Goal: Ask a question

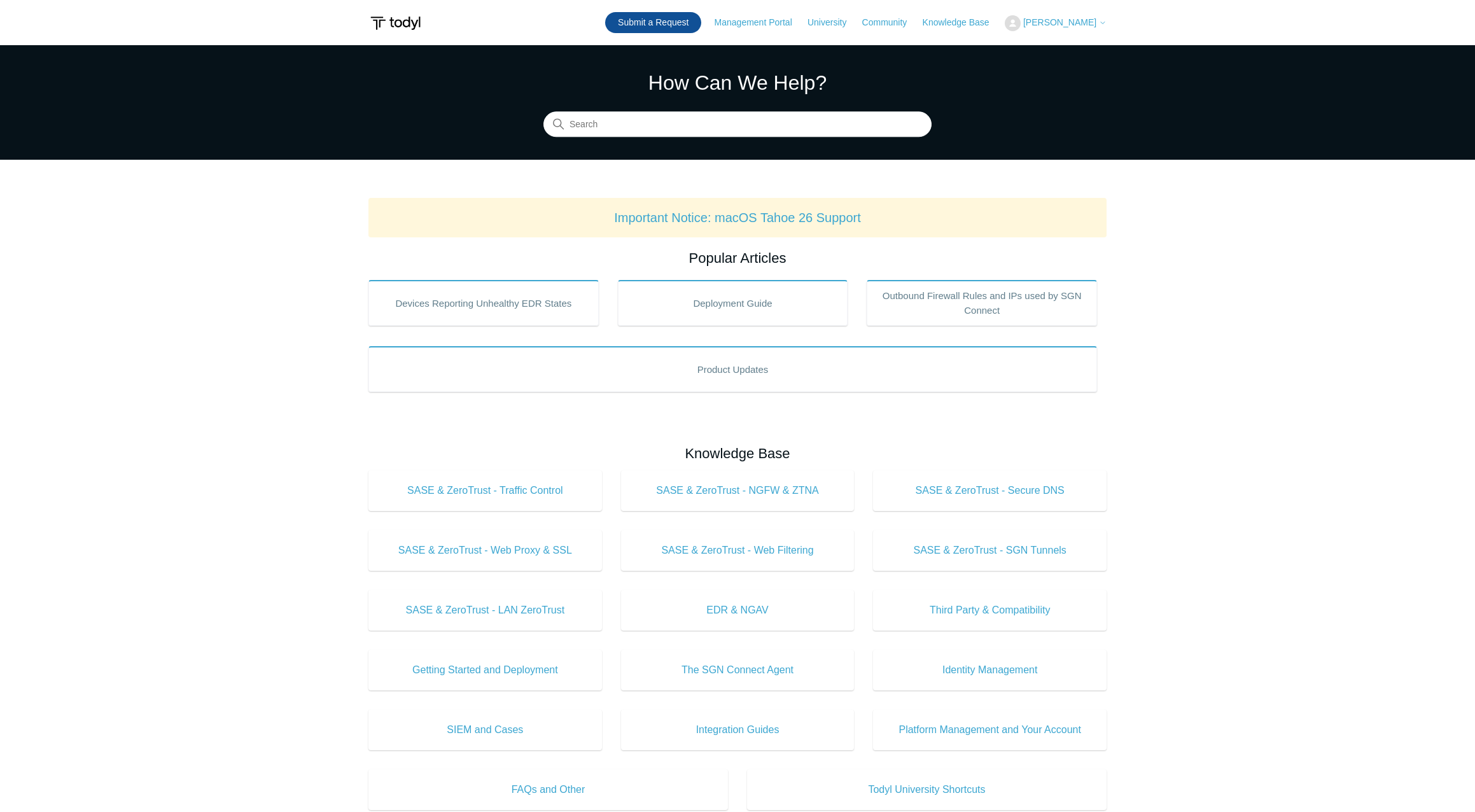
click at [667, 27] on link "Submit a Request" at bounding box center [654, 23] width 96 height 21
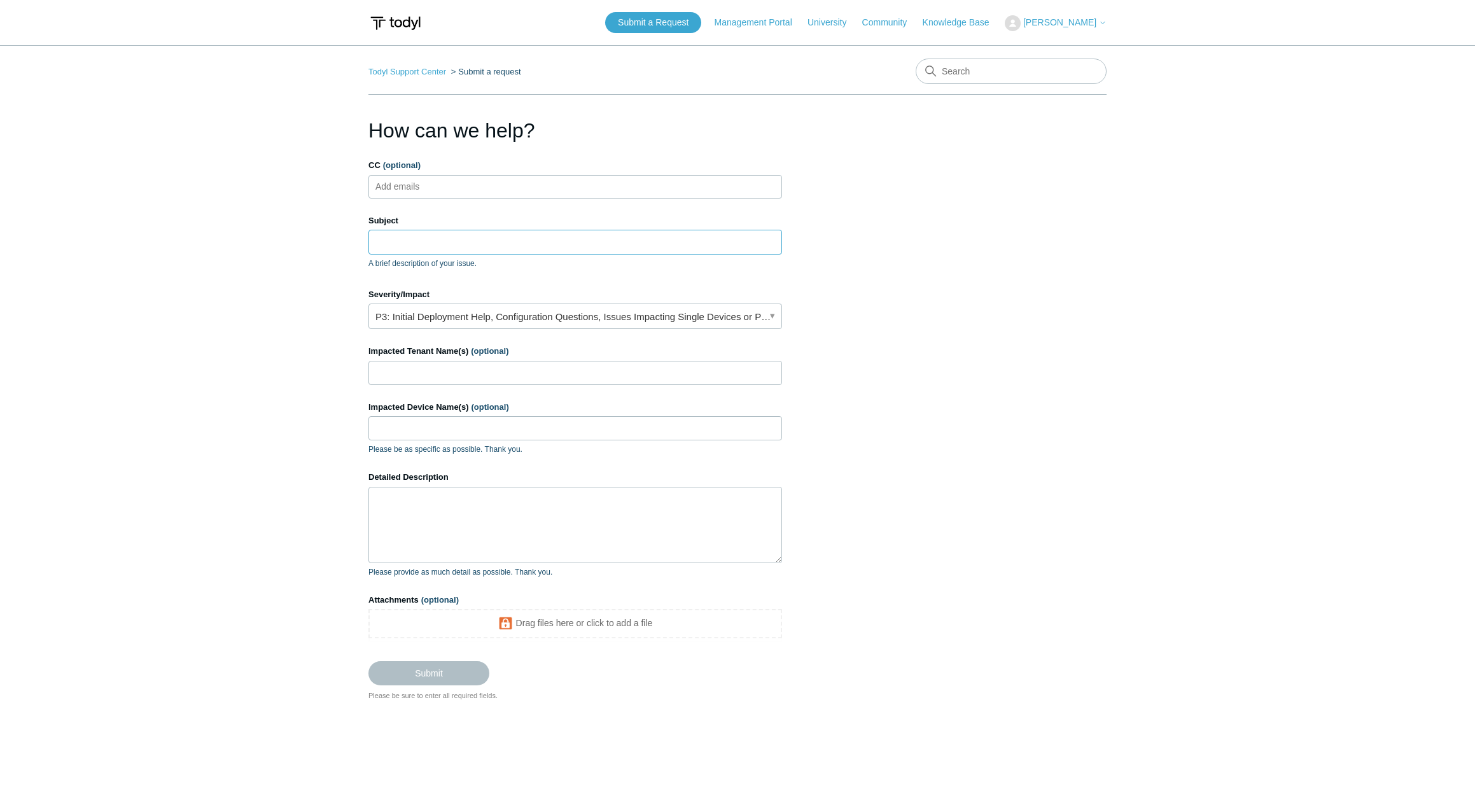
click at [427, 238] on input "Subject" at bounding box center [575, 242] width 414 height 25
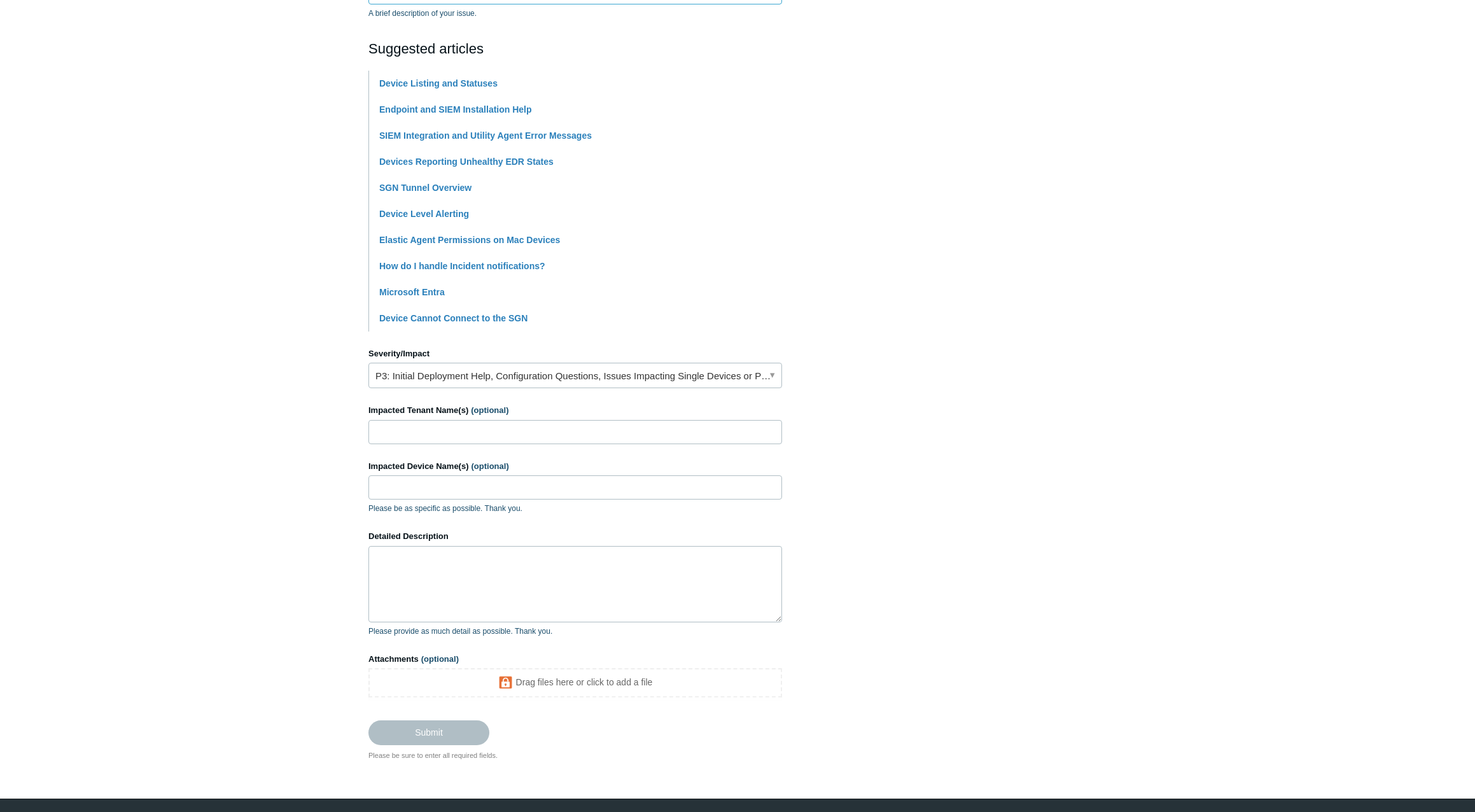
scroll to position [254, 0]
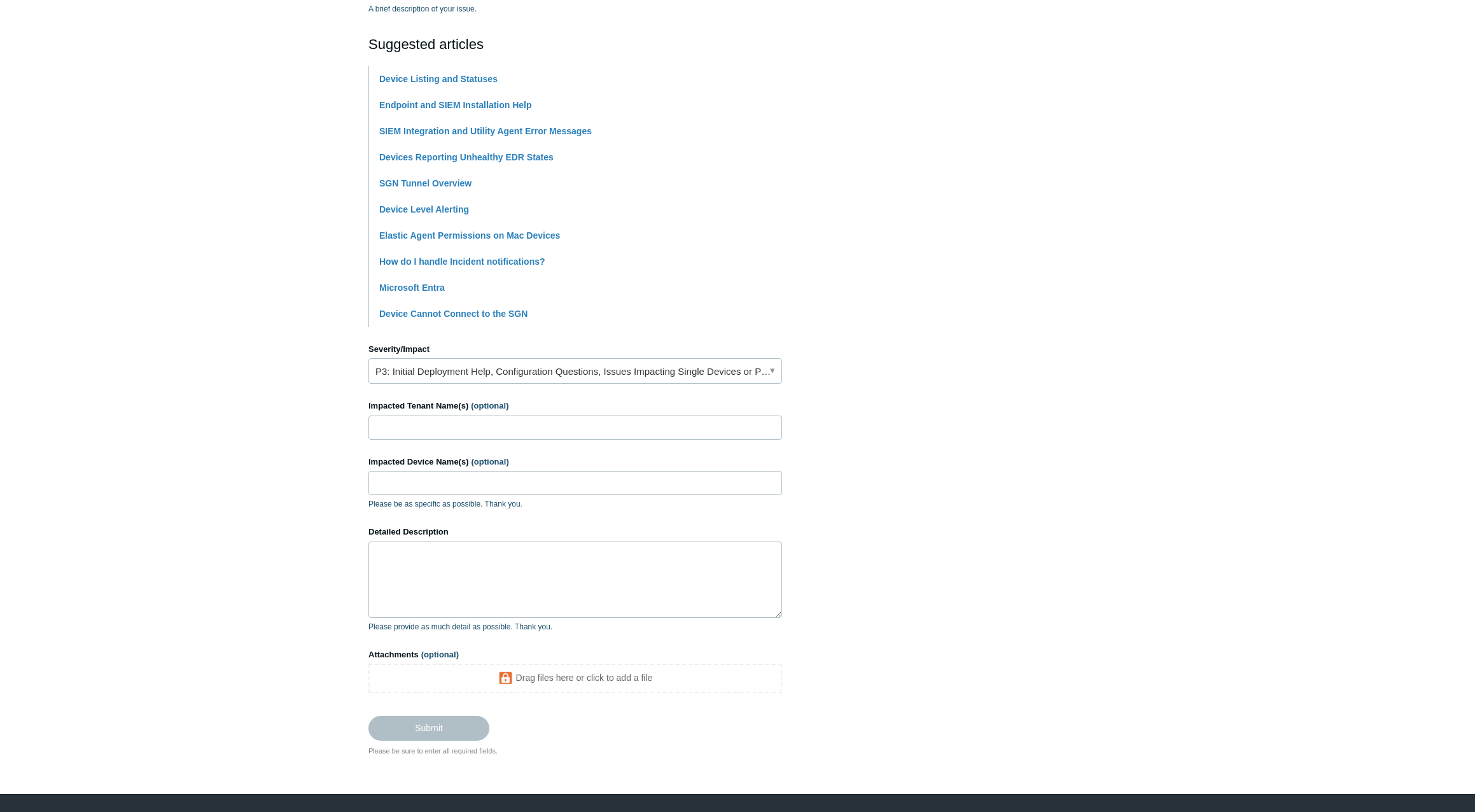
type input "Export List of Devices in "Awaiting Check-In" State"
click at [536, 373] on link "P3: Initial Deployment Help, Configuration Questions, Issues Impacting Single D…" at bounding box center [575, 371] width 414 height 25
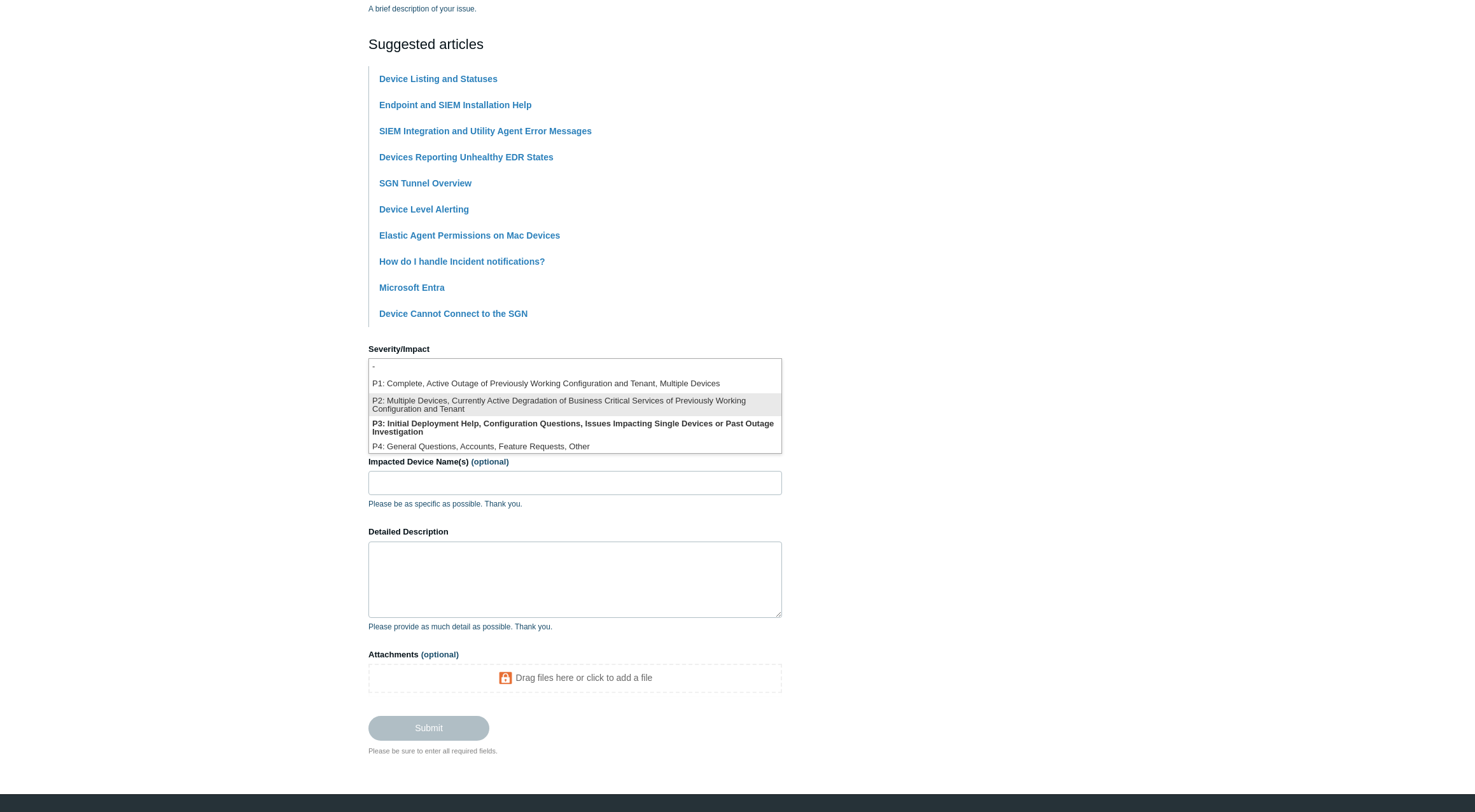
click at [491, 396] on li "P2: Multiple Devices, Currently Active Degradation of Business Critical Service…" at bounding box center [575, 405] width 413 height 23
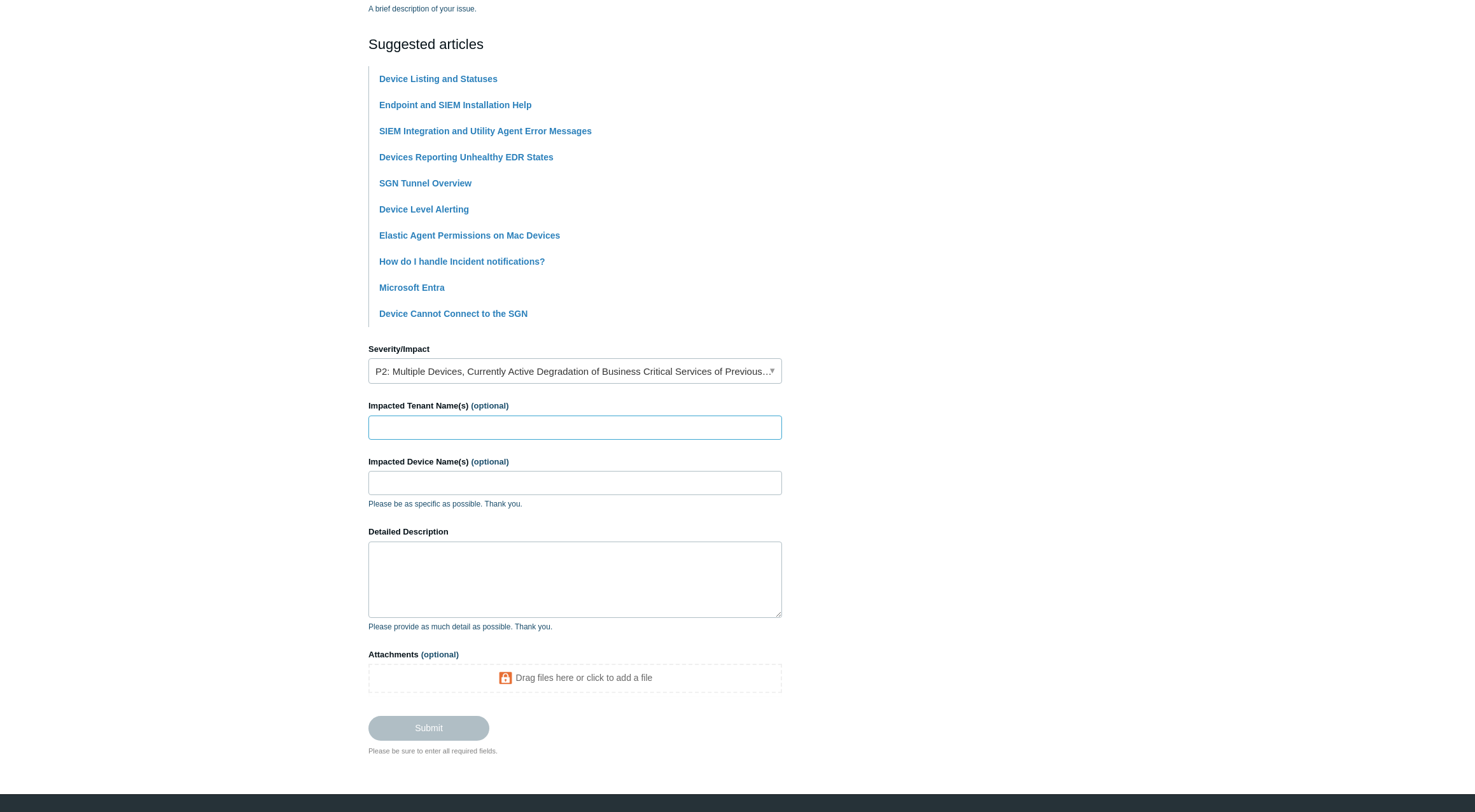
click at [431, 420] on input "Impacted Tenant Name(s) (optional)" at bounding box center [575, 427] width 414 height 25
type input "Universal Engineering Sciences"
click at [415, 547] on textarea "Detailed Description" at bounding box center [575, 579] width 414 height 76
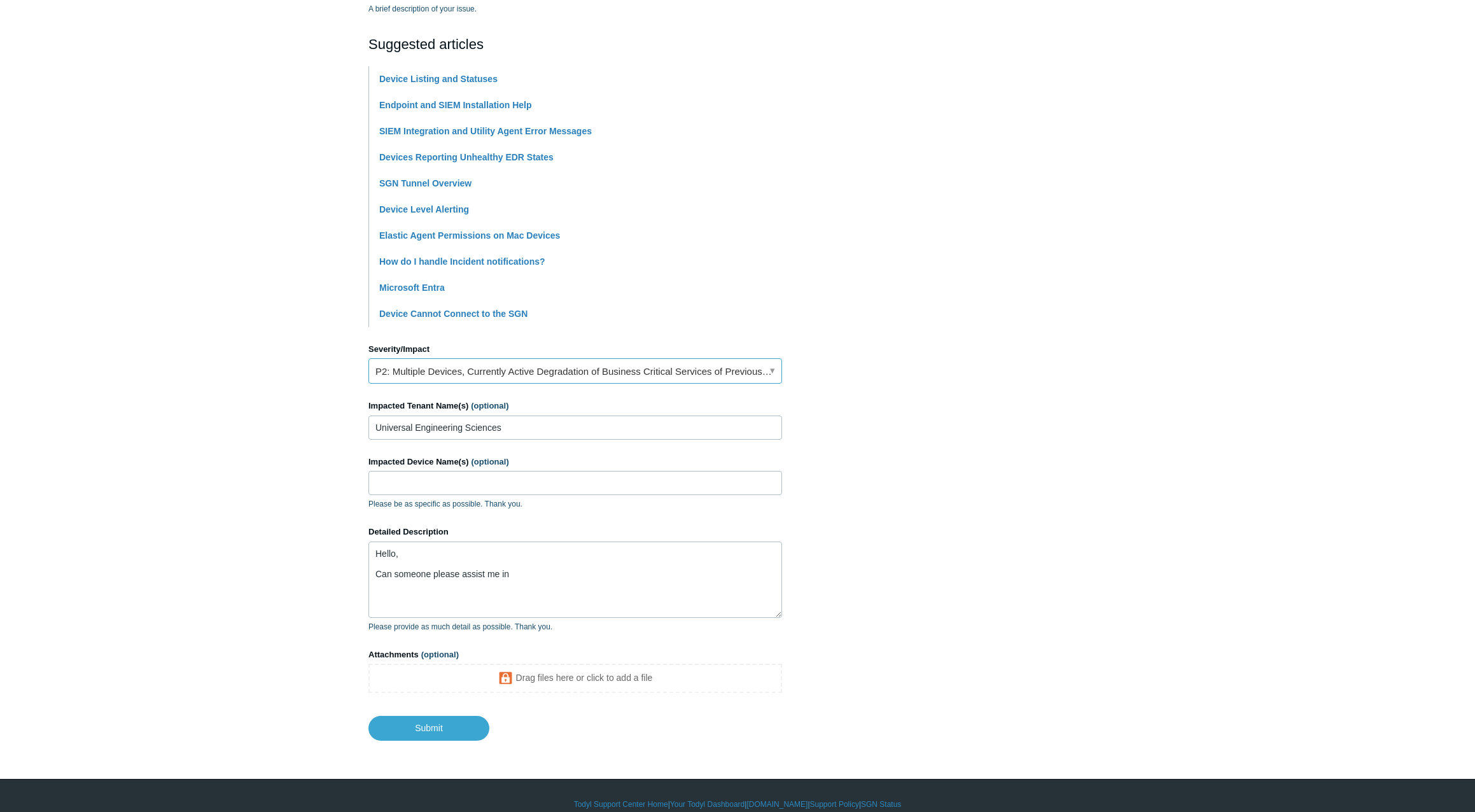
click at [581, 373] on link "P2: Multiple Devices, Currently Active Degradation of Business Critical Service…" at bounding box center [575, 371] width 414 height 25
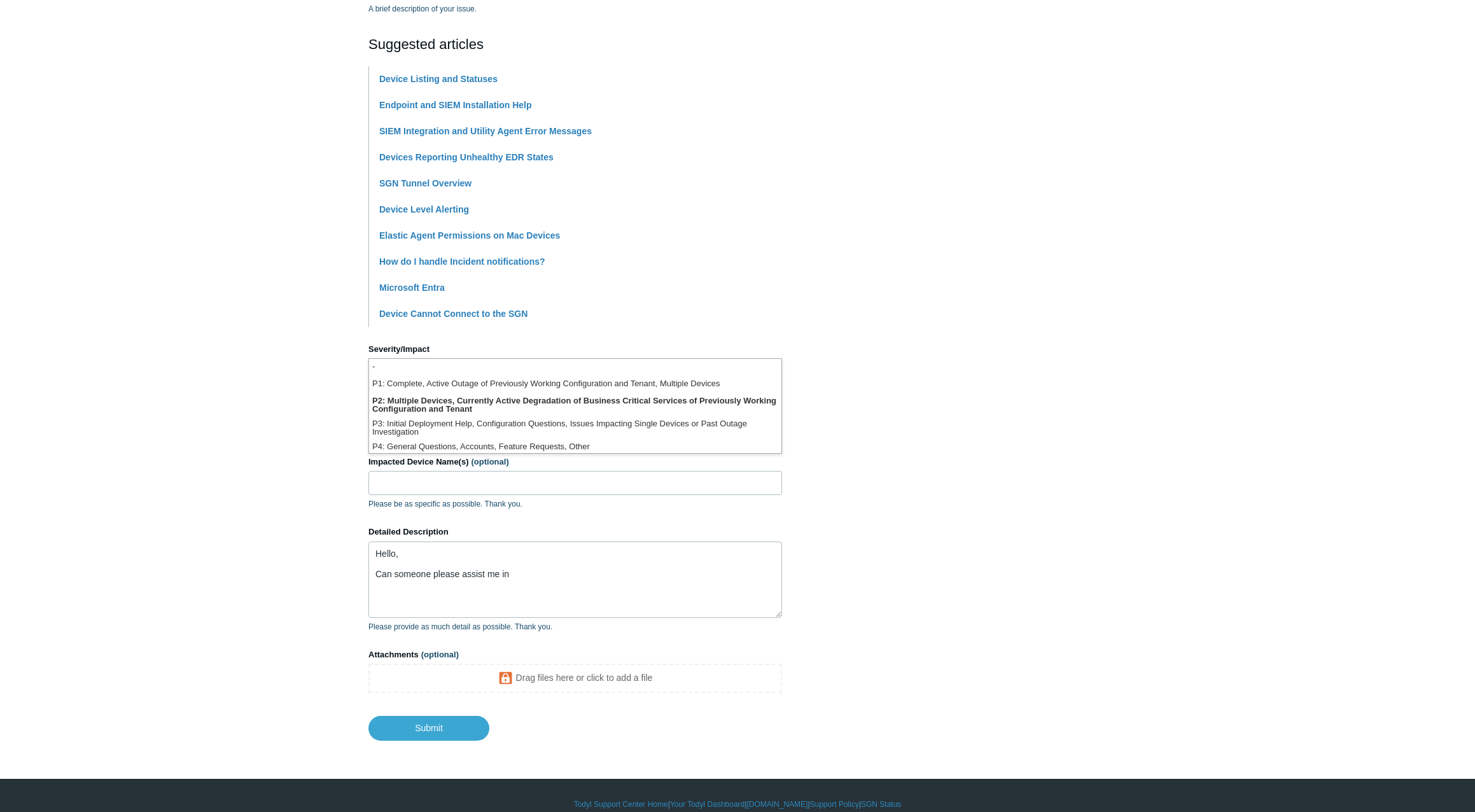
click at [540, 389] on li "P1: Complete, Active Outage of Previously Working Configuration and Tenant, Mul…" at bounding box center [575, 385] width 413 height 18
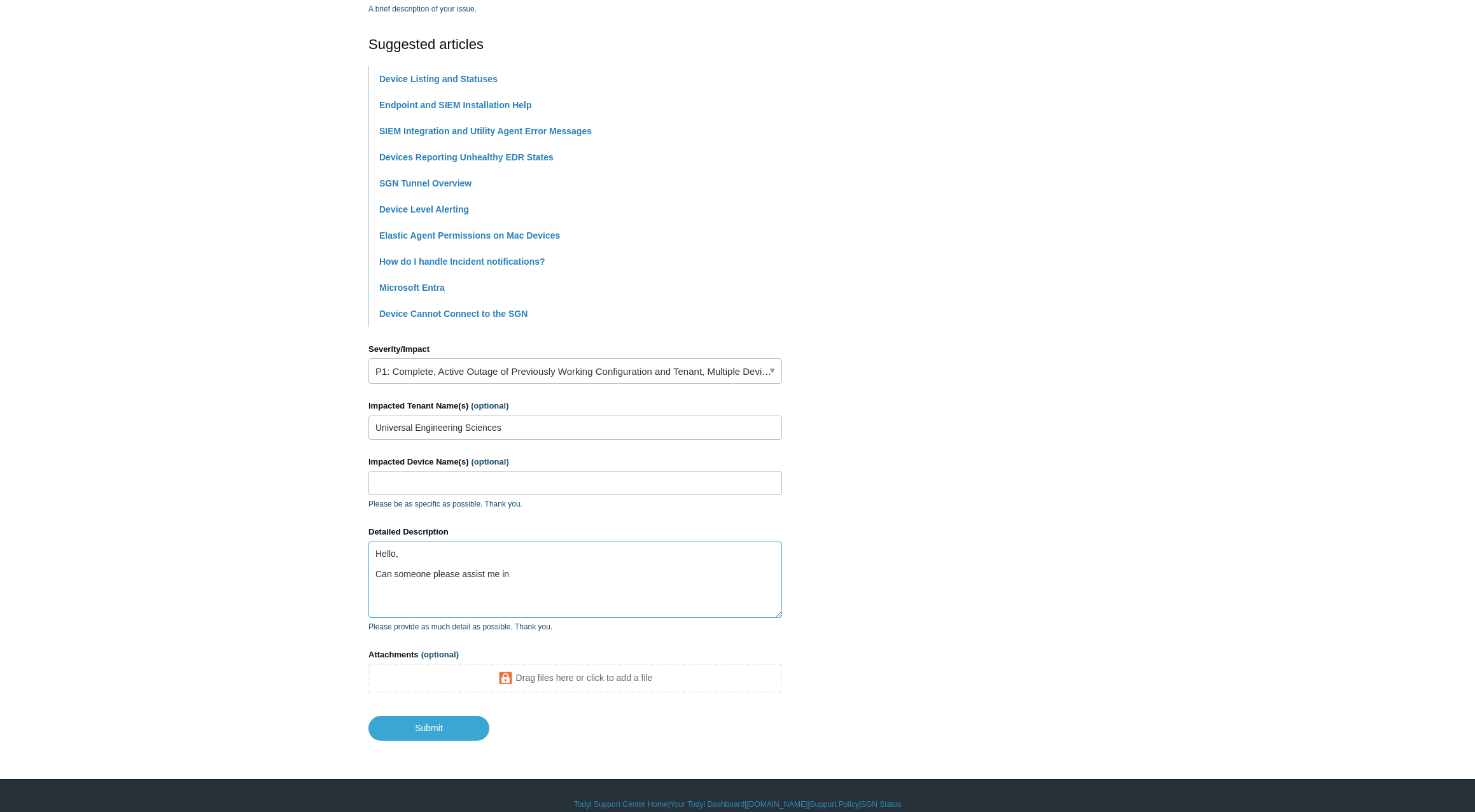
click at [523, 577] on textarea "Hello, Can someone please assist me in" at bounding box center [575, 579] width 414 height 76
click at [558, 377] on link "P1: Complete, Active Outage of Previously Working Configuration and Tenant, Mul…" at bounding box center [575, 371] width 414 height 25
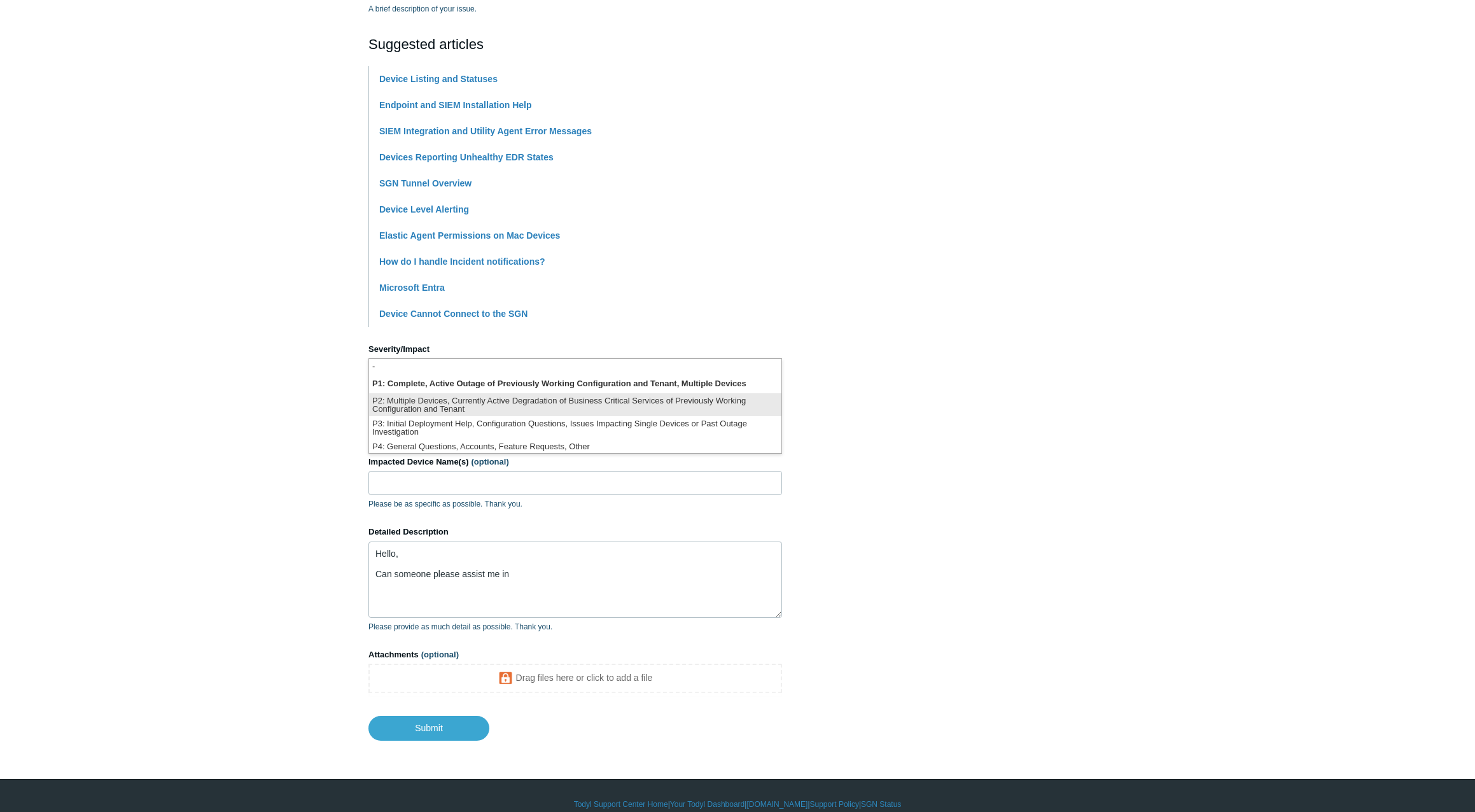
click at [519, 413] on li "P2: Multiple Devices, Currently Active Degradation of Business Critical Service…" at bounding box center [575, 405] width 413 height 23
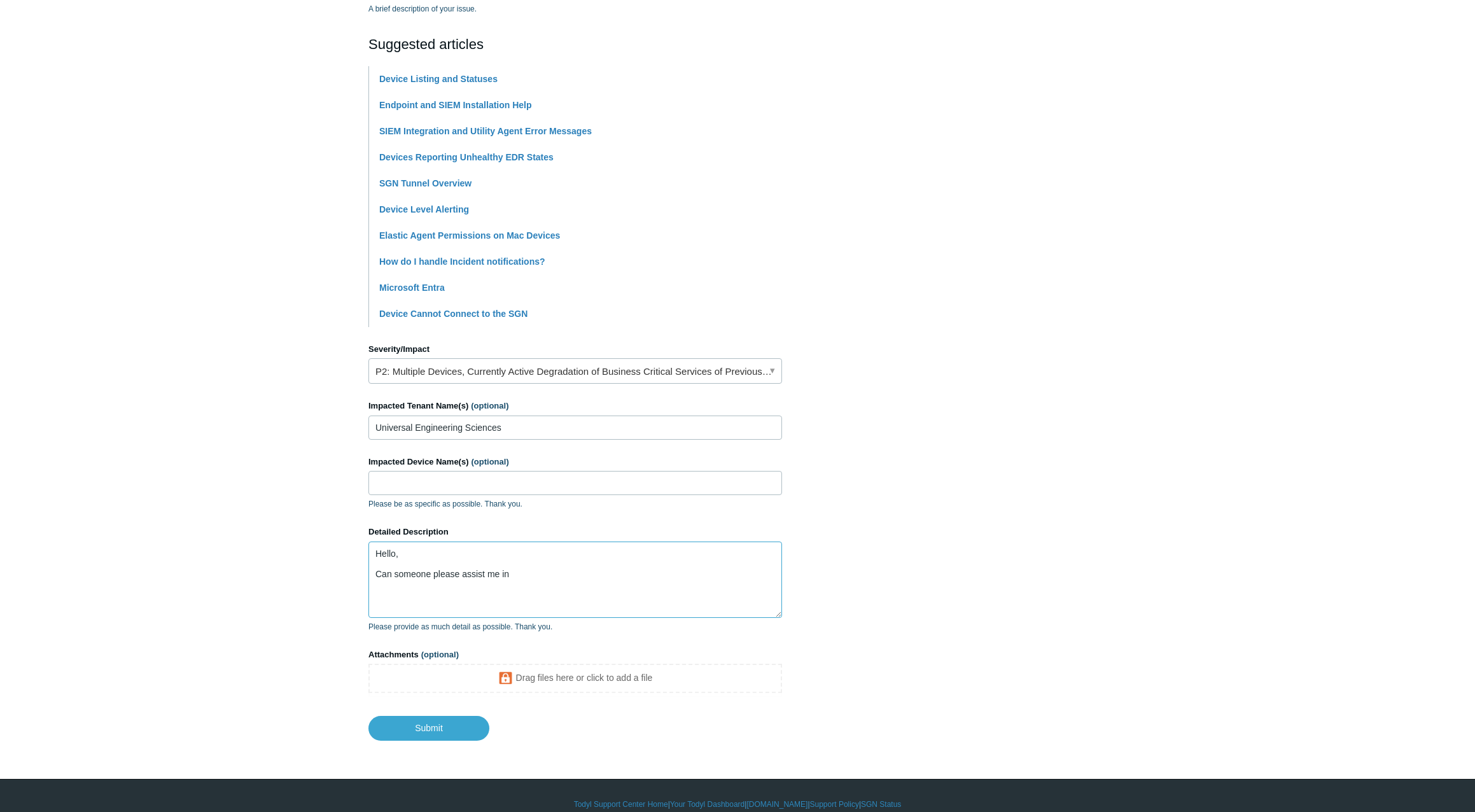
click at [523, 570] on textarea "Hello, Can someone please assist me in" at bounding box center [575, 579] width 414 height 76
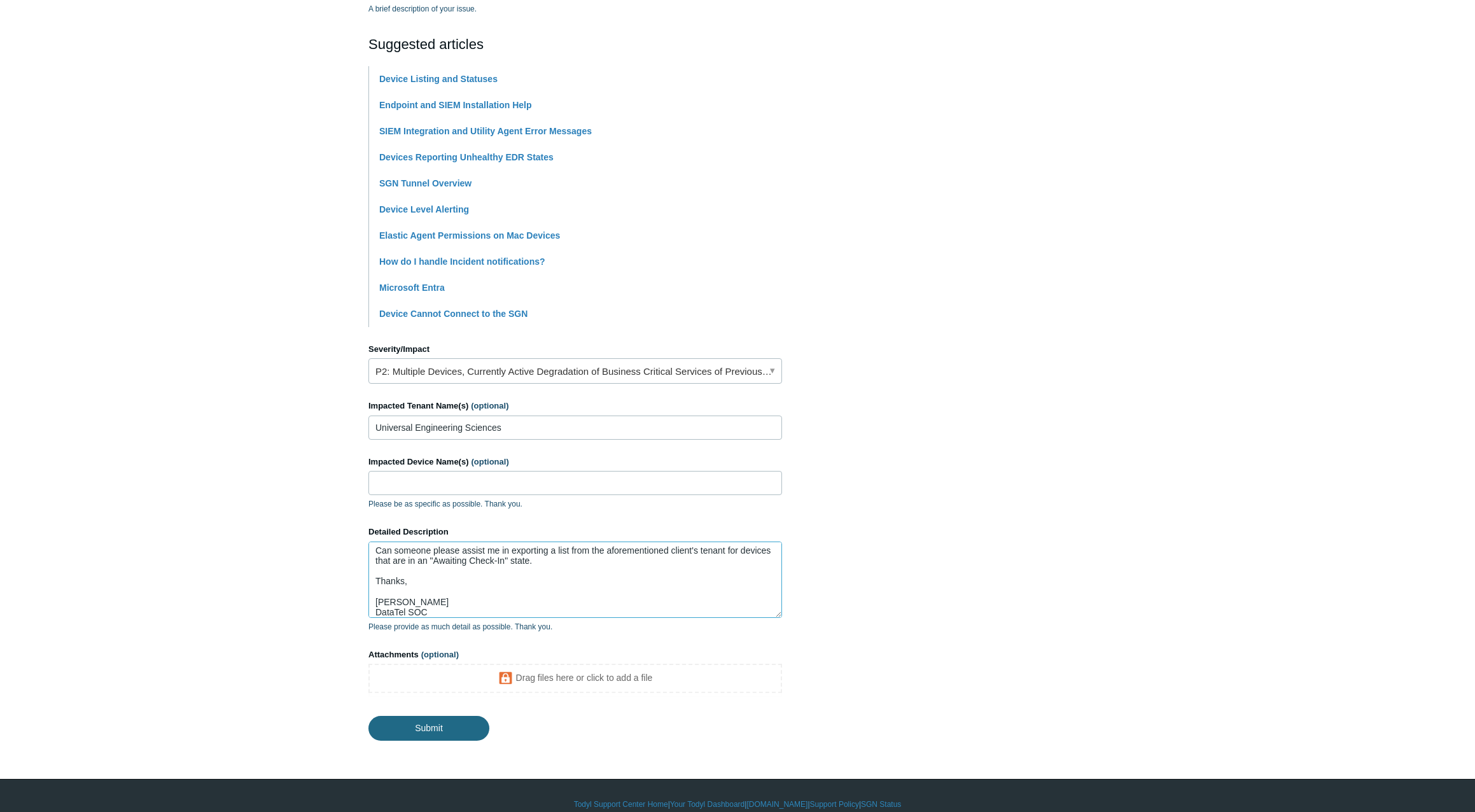
type textarea "Hello, Can someone please assist me in exporting a list from the aforementioned…"
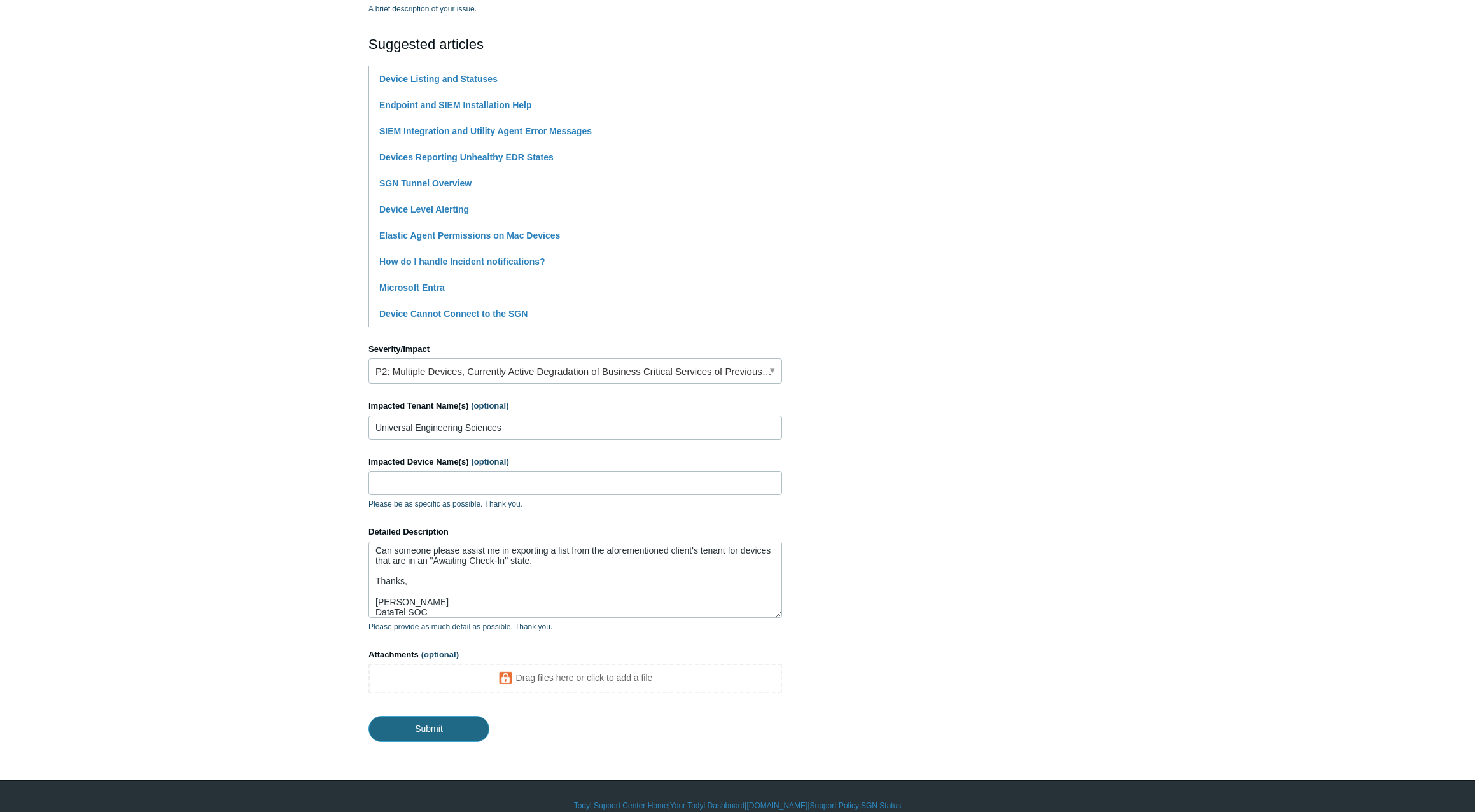
click at [455, 731] on input "Submit" at bounding box center [429, 728] width 121 height 25
